Goal: Participate in discussion

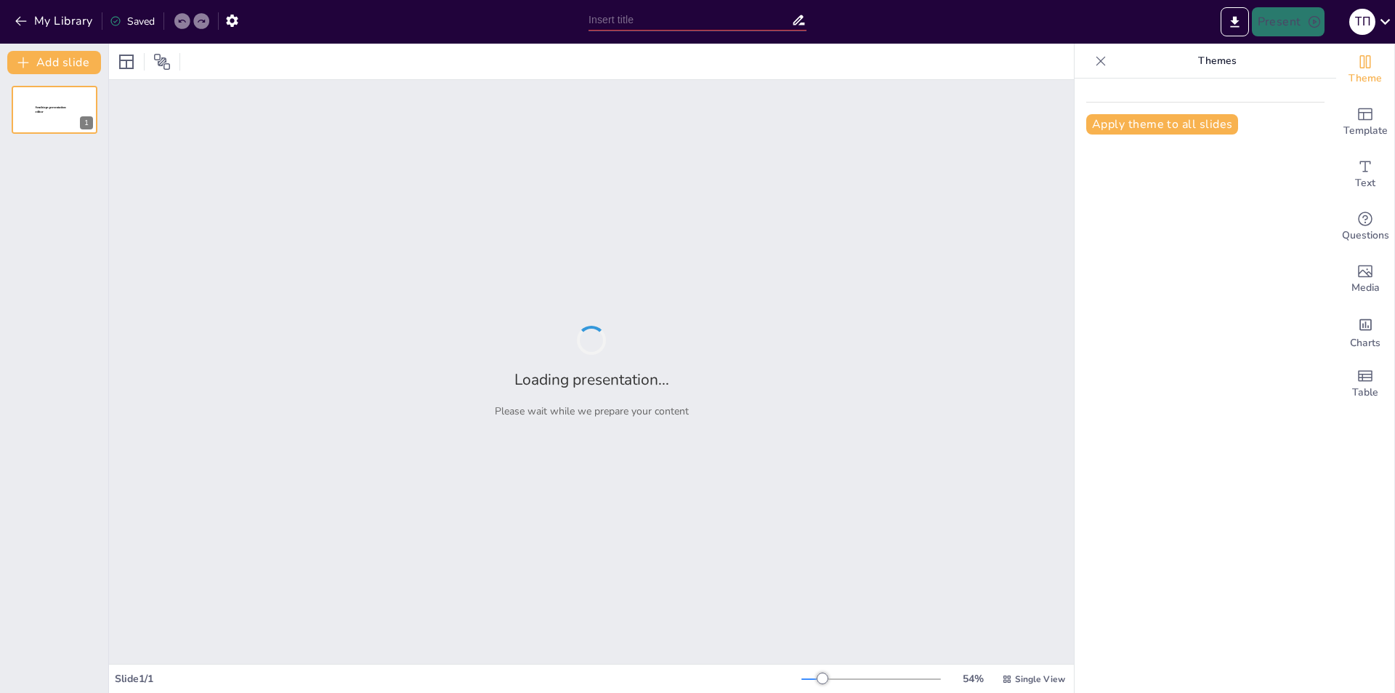
type input "Методология расчета температурного режима стальных конструкций: от необходимост…"
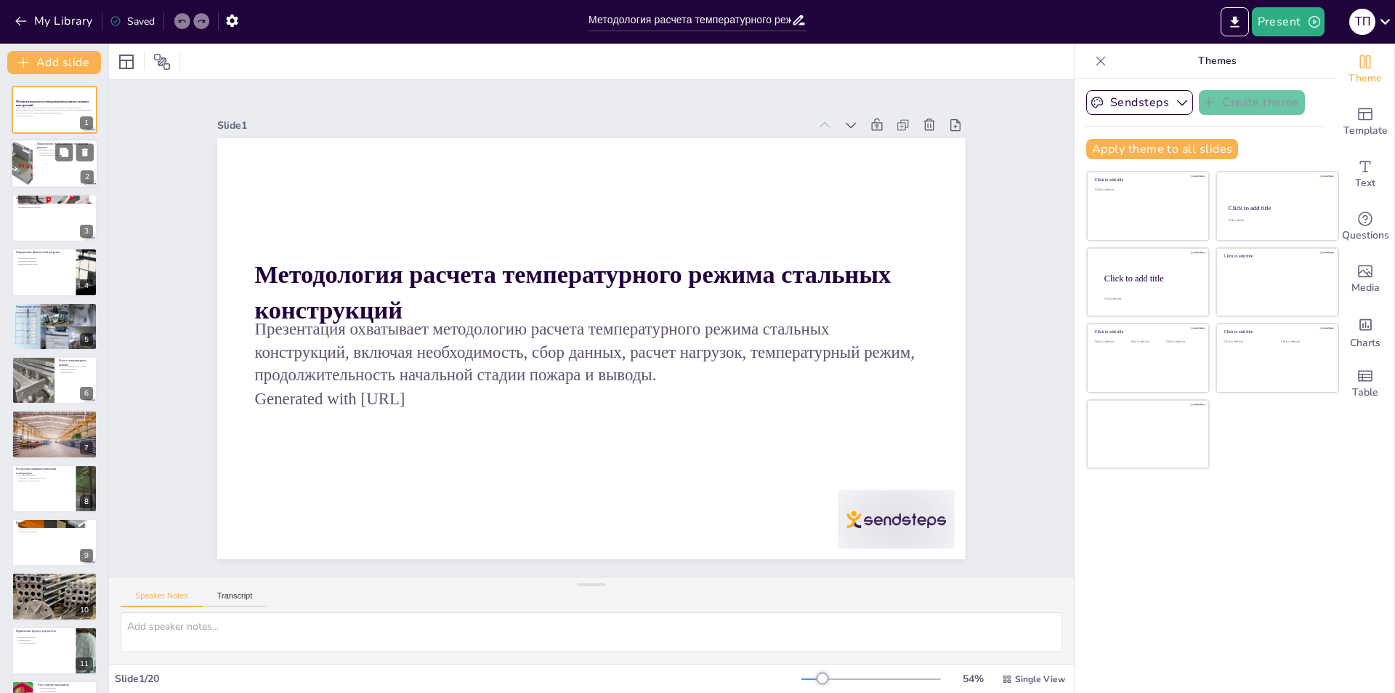
click at [51, 164] on div at bounding box center [54, 164] width 87 height 49
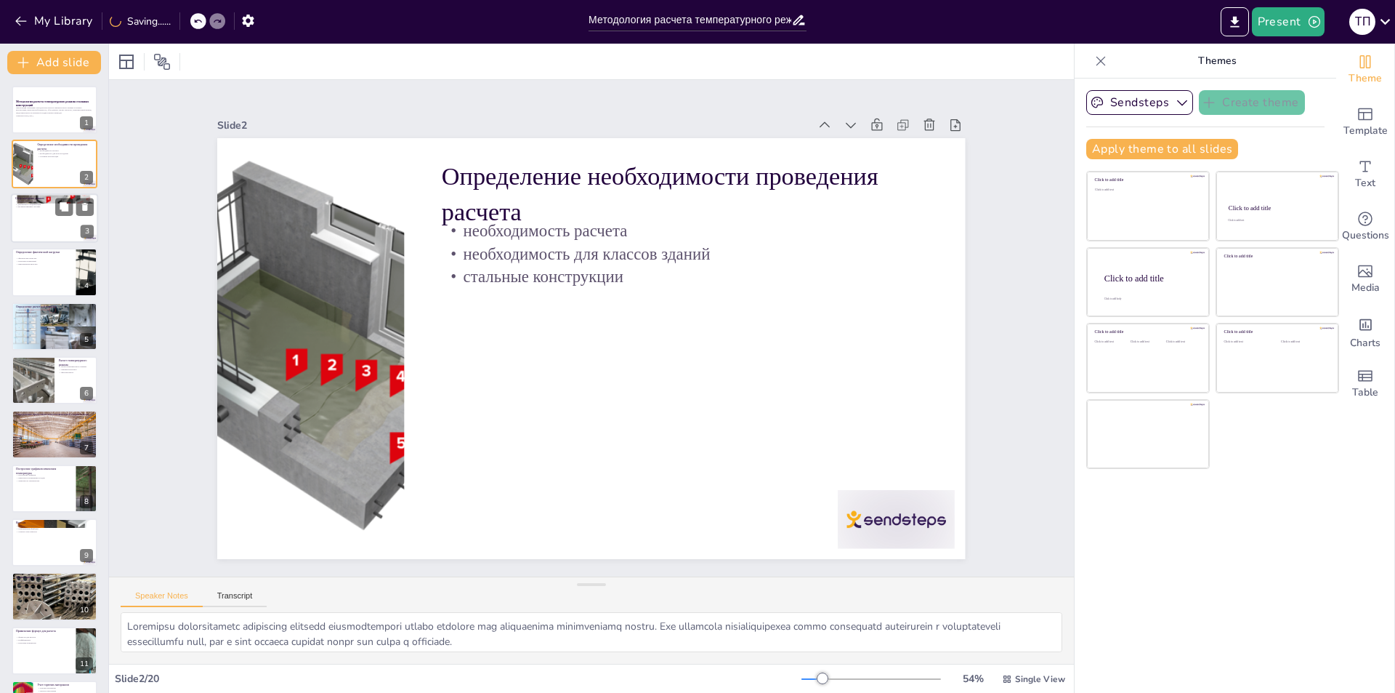
click at [49, 216] on div at bounding box center [54, 217] width 87 height 49
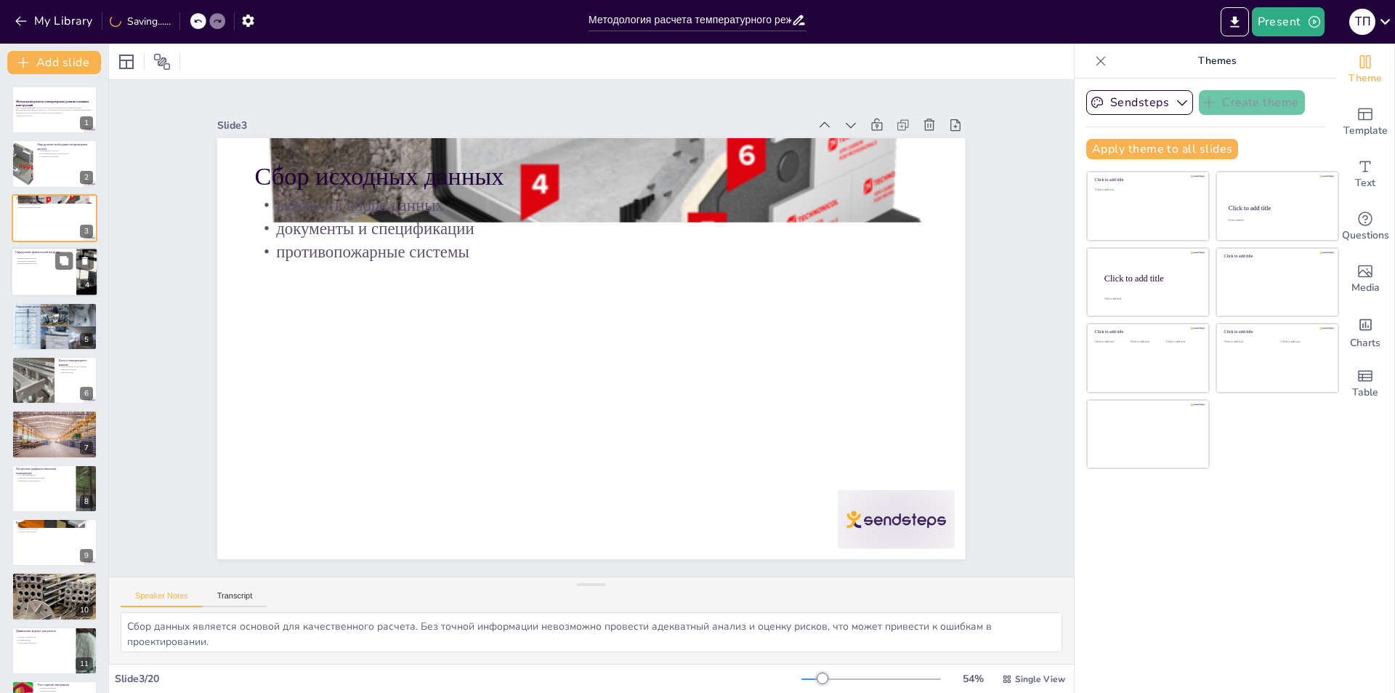
click at [53, 266] on div at bounding box center [54, 271] width 87 height 49
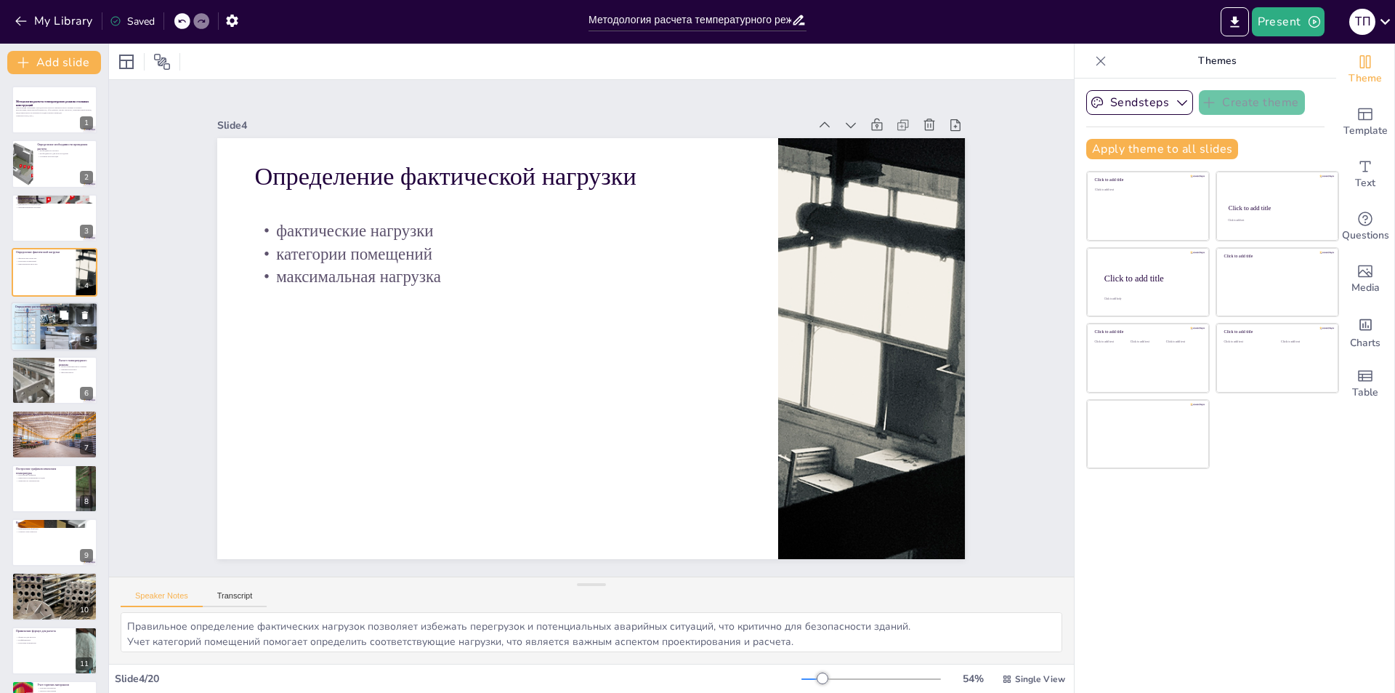
click at [52, 328] on div at bounding box center [54, 326] width 87 height 49
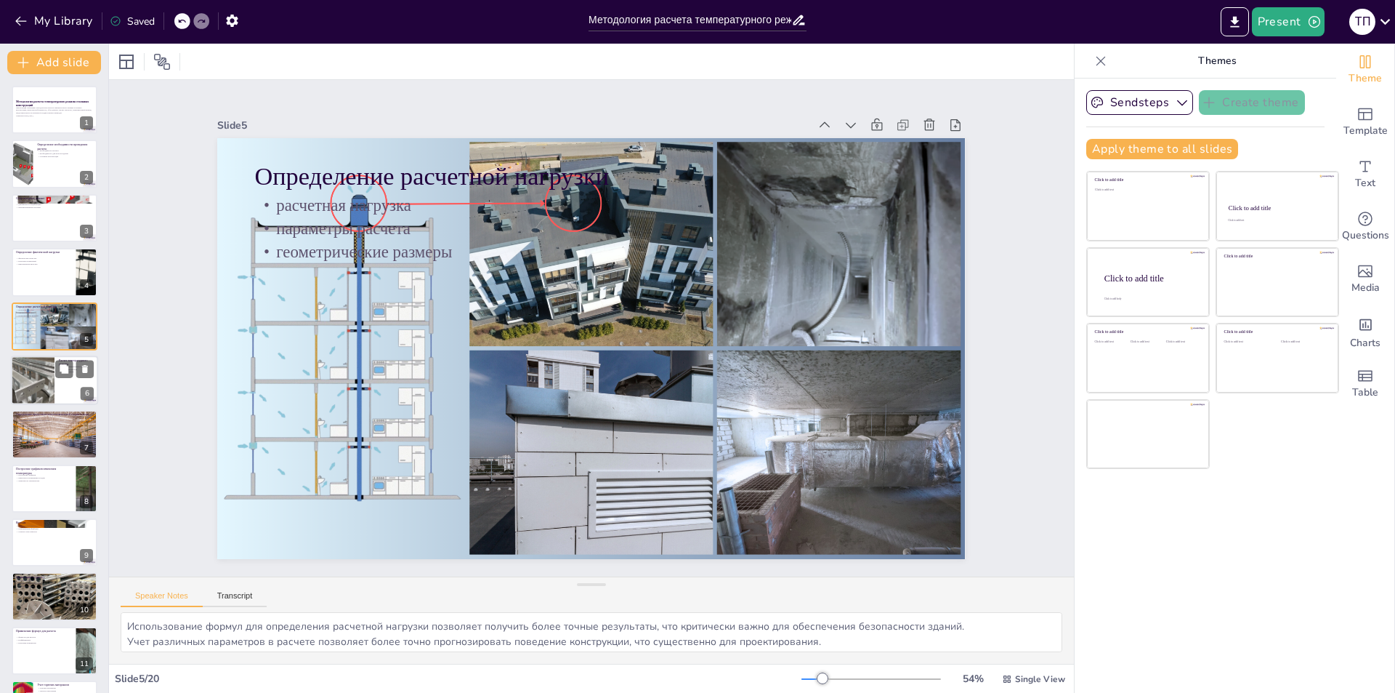
click at [49, 383] on div at bounding box center [32, 379] width 65 height 49
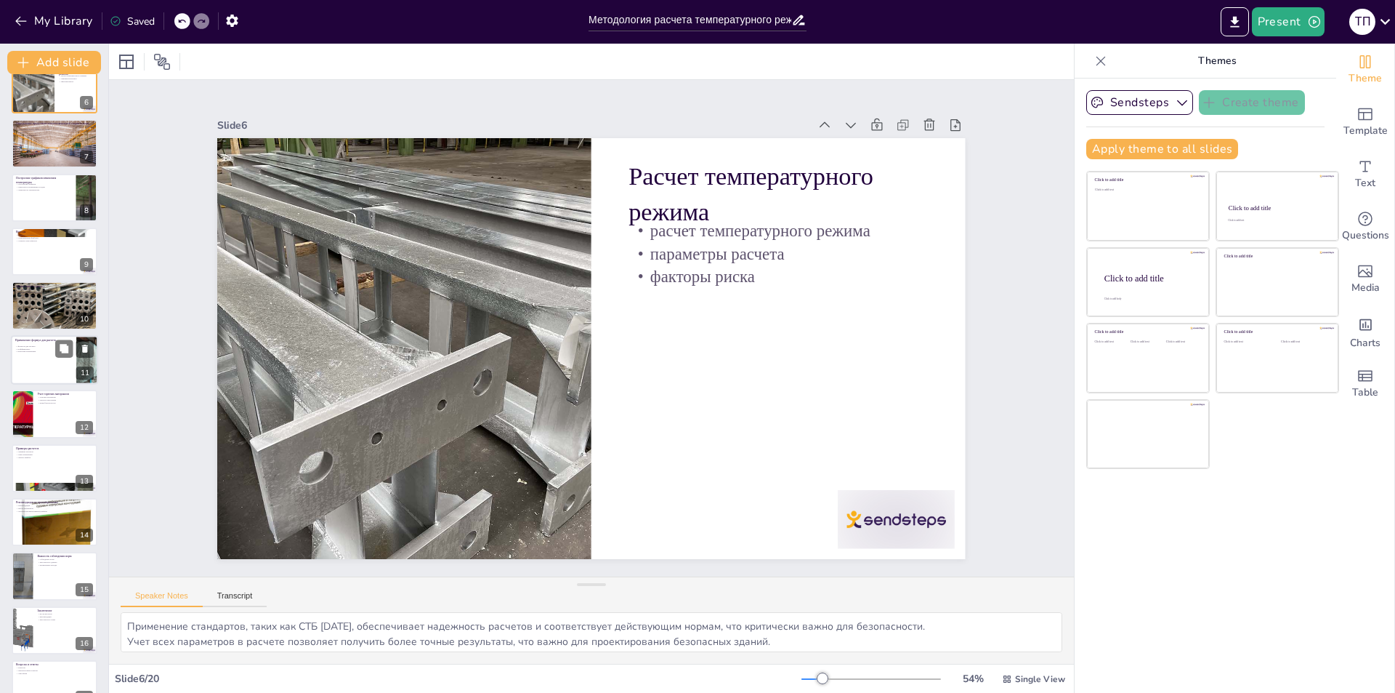
click at [55, 375] on div at bounding box center [54, 359] width 87 height 49
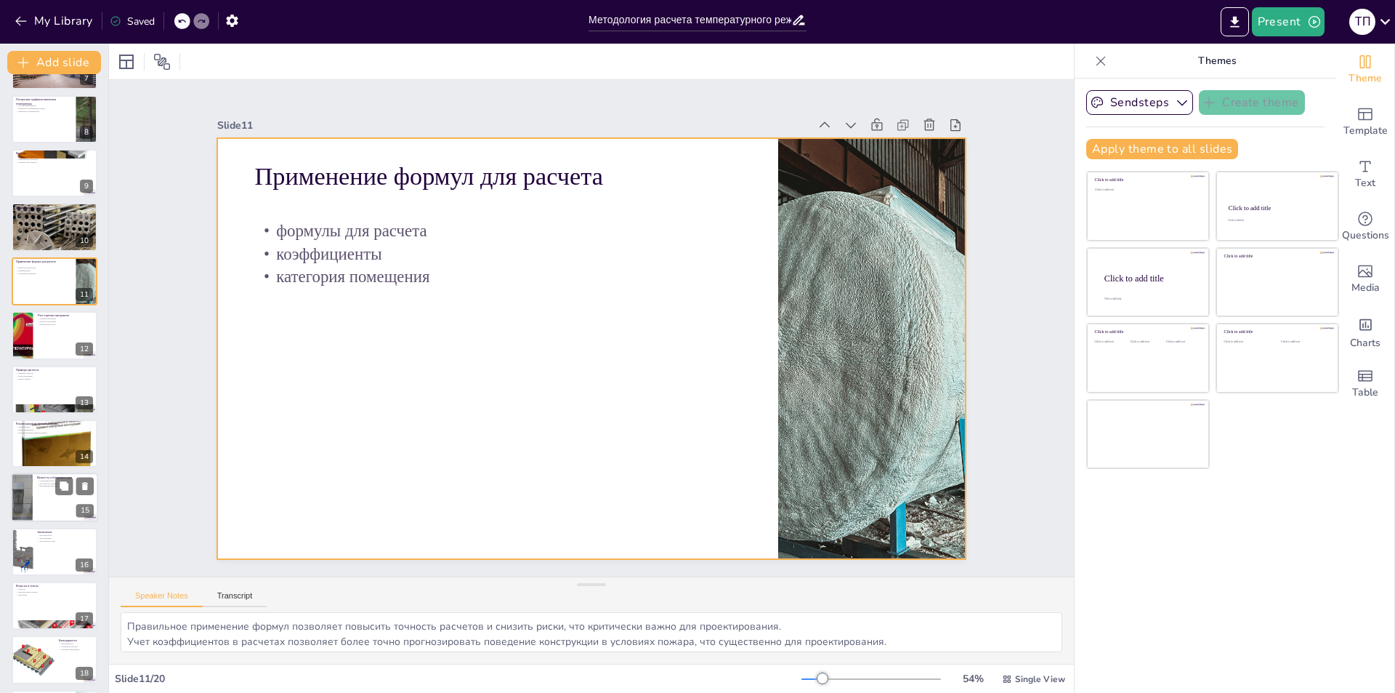
scroll to position [480, 0]
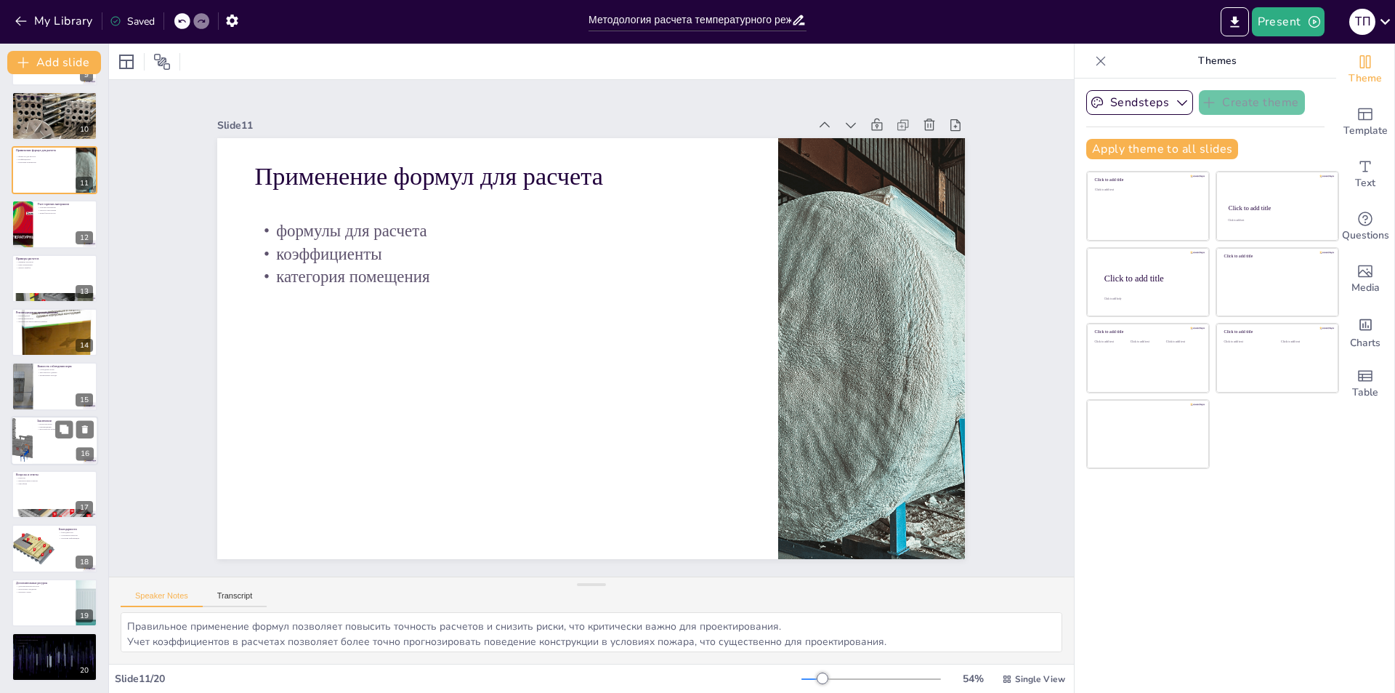
click at [52, 431] on div at bounding box center [54, 440] width 87 height 49
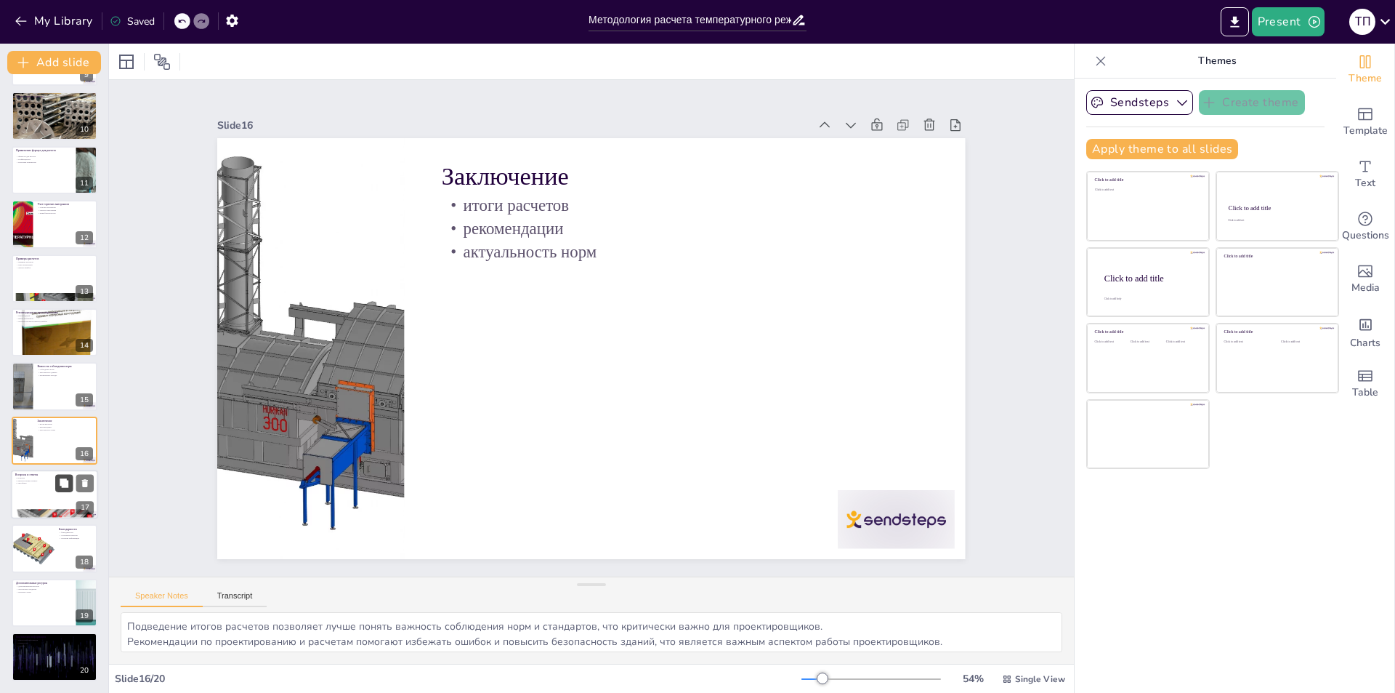
click at [67, 484] on icon at bounding box center [64, 482] width 9 height 9
type textarea "Открытое обсуждение позволяет участникам задать вопросы и получить разъяснения,…"
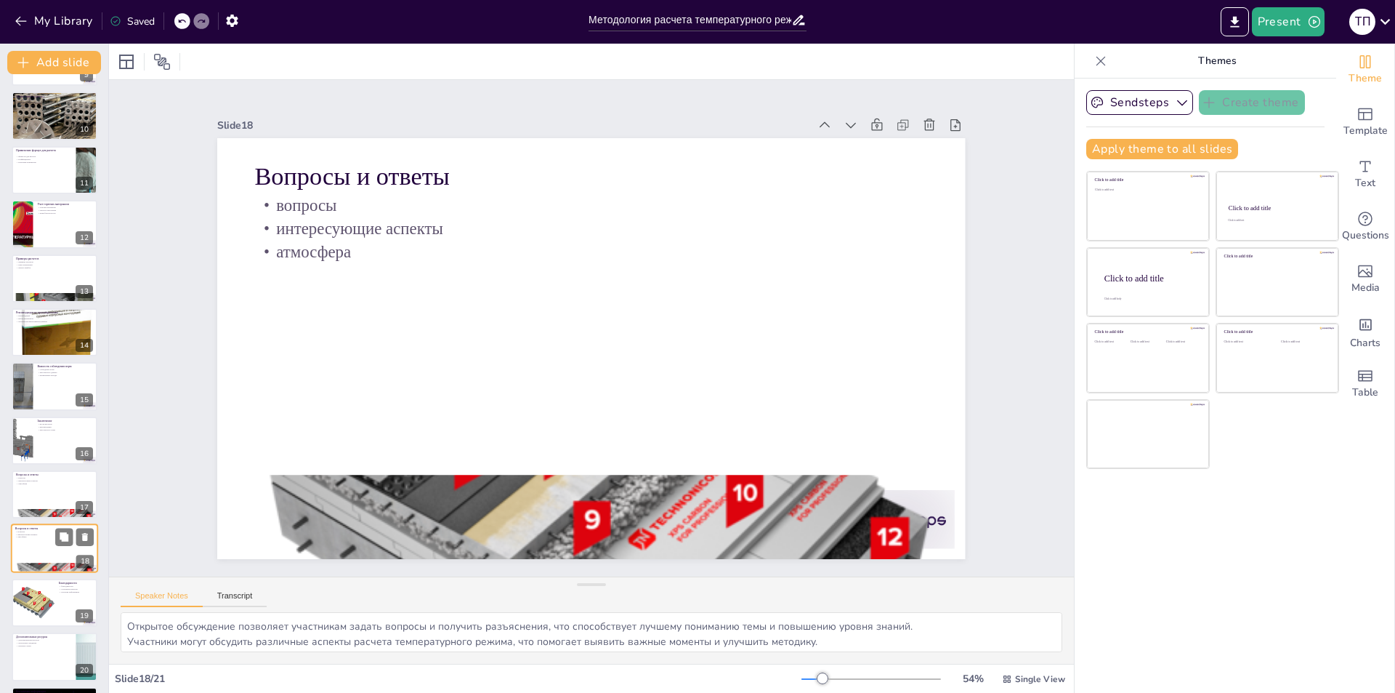
scroll to position [534, 0]
